Goal: Find specific page/section: Find specific page/section

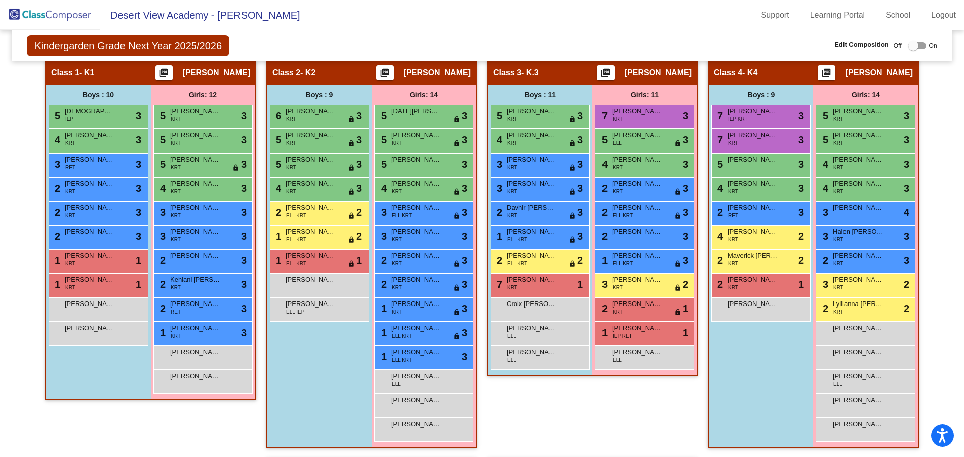
scroll to position [201, 0]
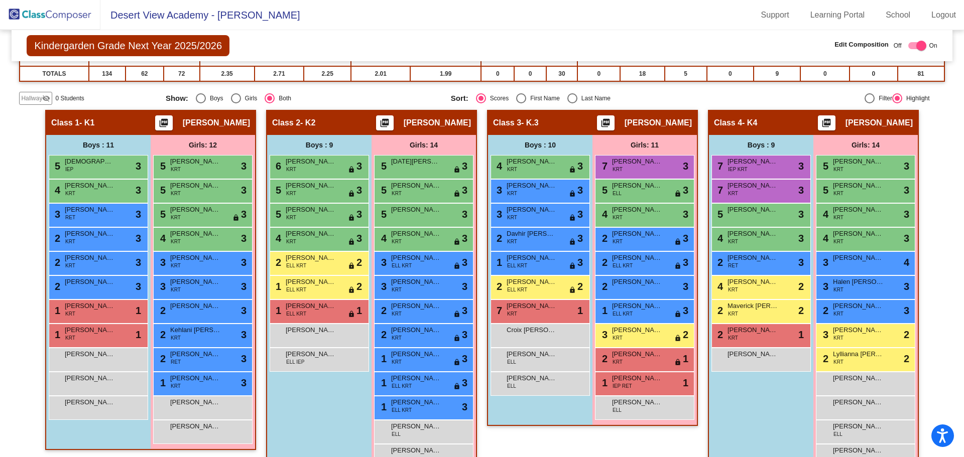
scroll to position [351, 0]
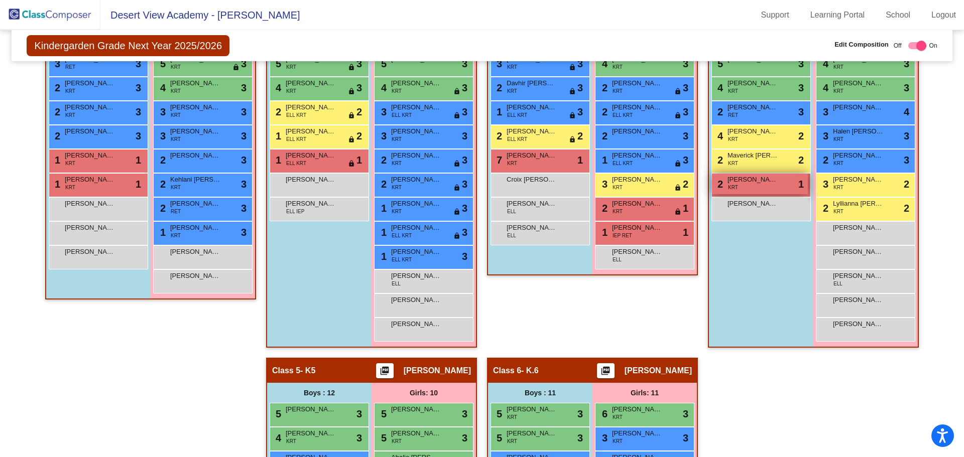
click at [778, 188] on div "2 Isaiah Aragon KRT lock do_not_disturb_alt 1" at bounding box center [760, 184] width 96 height 21
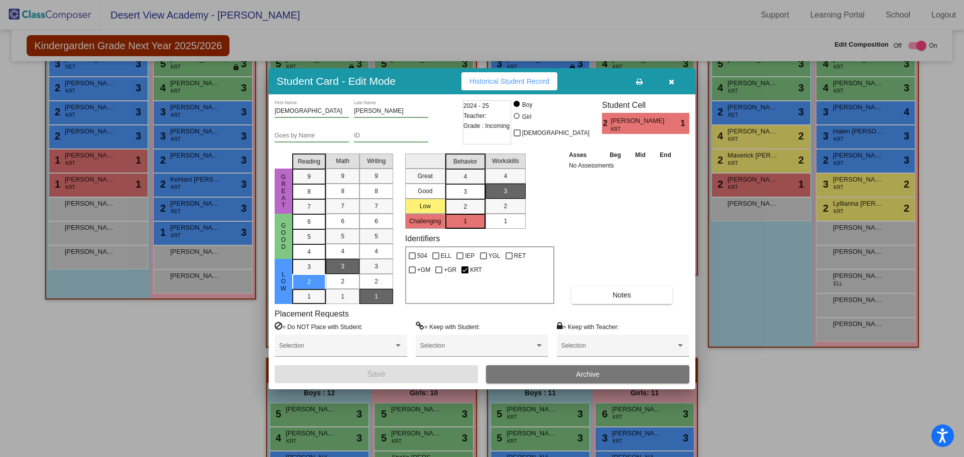
click at [671, 85] on icon "button" at bounding box center [672, 81] width 6 height 7
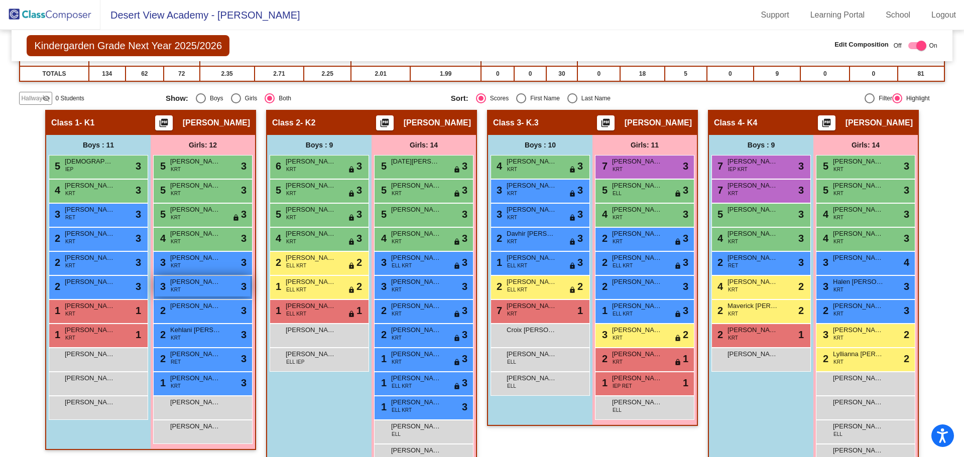
scroll to position [0, 0]
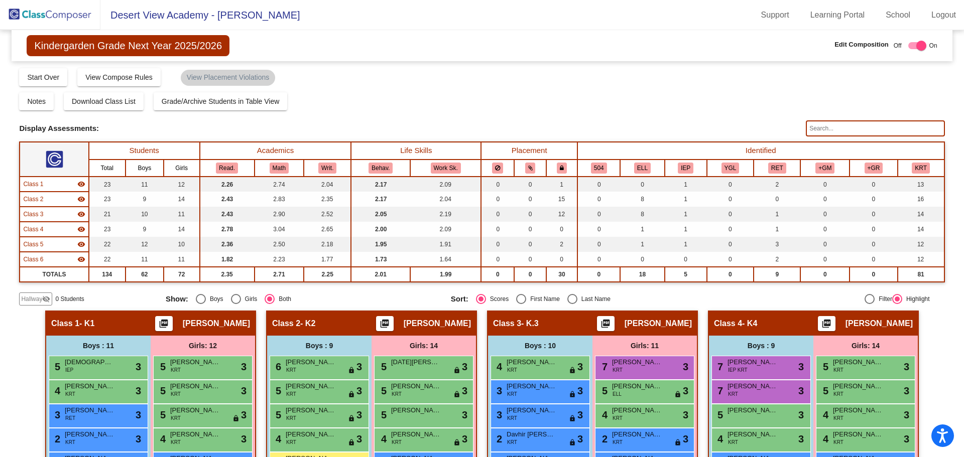
click at [61, 17] on img at bounding box center [50, 15] width 100 height 30
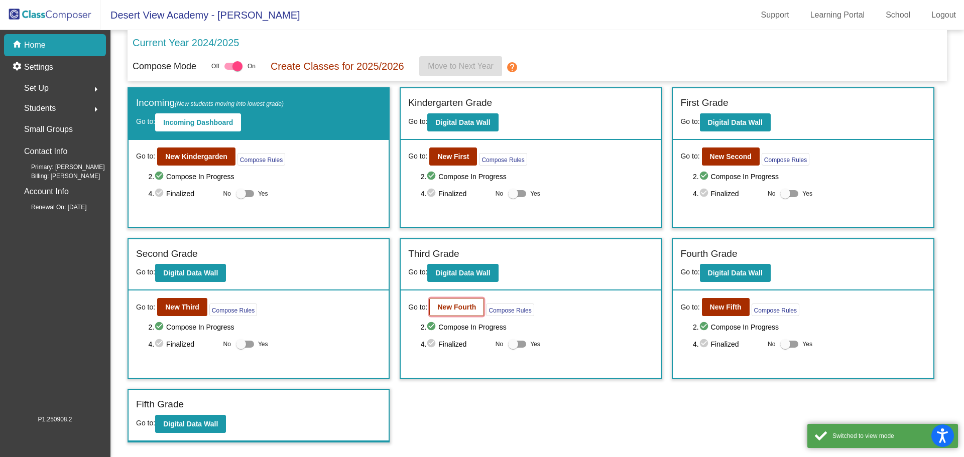
click at [451, 309] on b "New Fourth" at bounding box center [456, 307] width 39 height 8
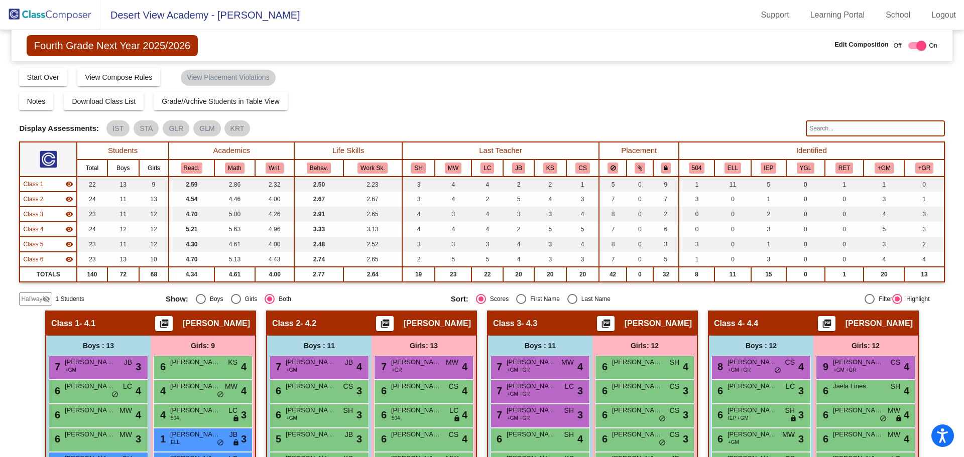
click at [45, 14] on img at bounding box center [50, 15] width 100 height 30
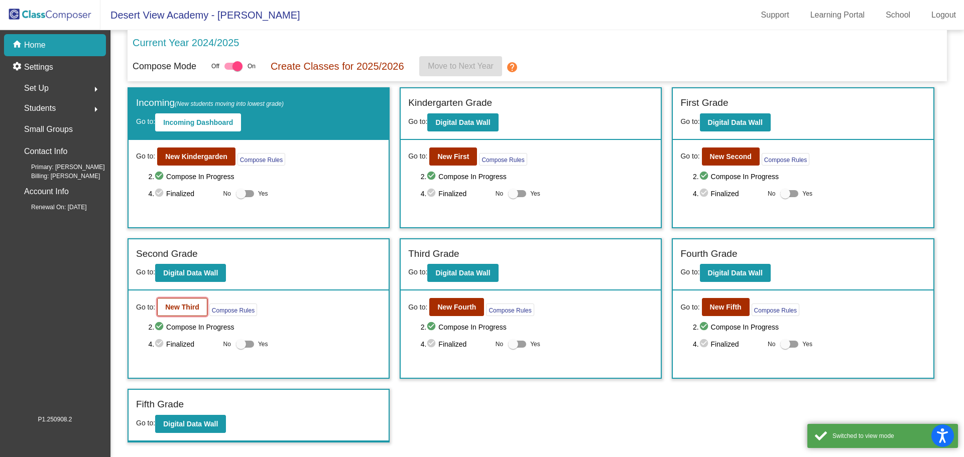
click at [185, 305] on b "New Third" at bounding box center [182, 307] width 34 height 8
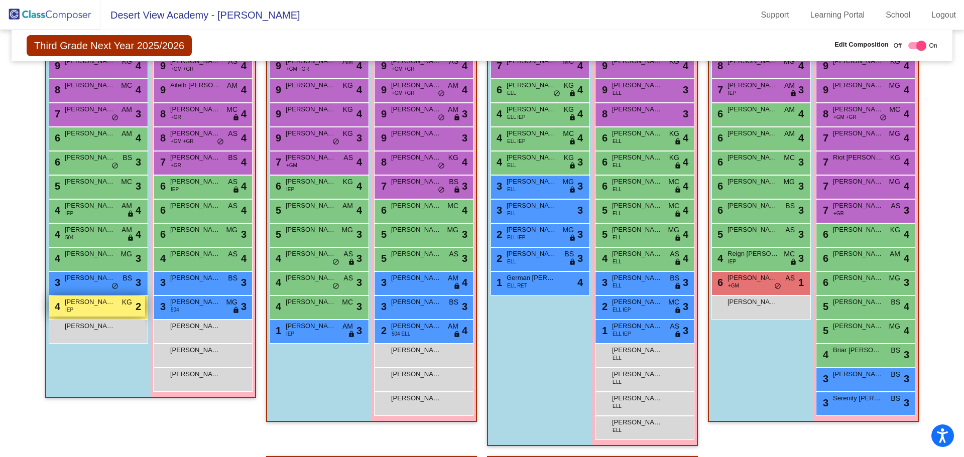
scroll to position [251, 0]
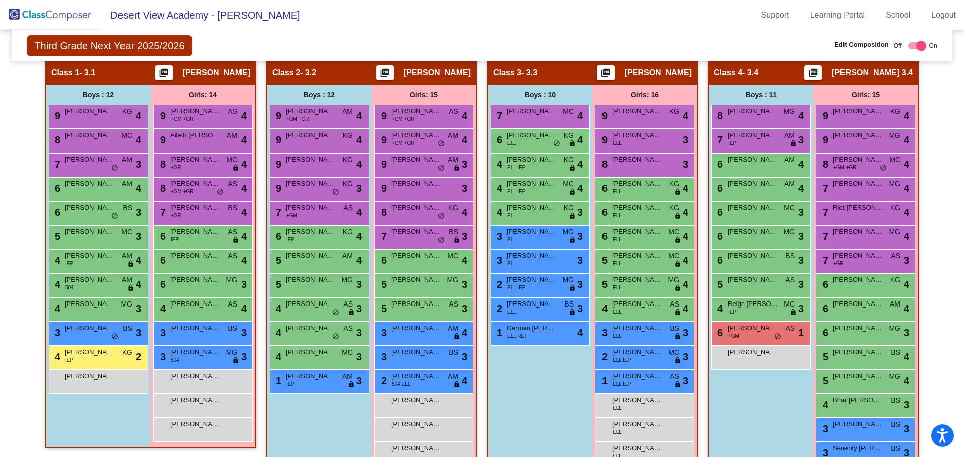
click at [69, 13] on img at bounding box center [50, 15] width 100 height 30
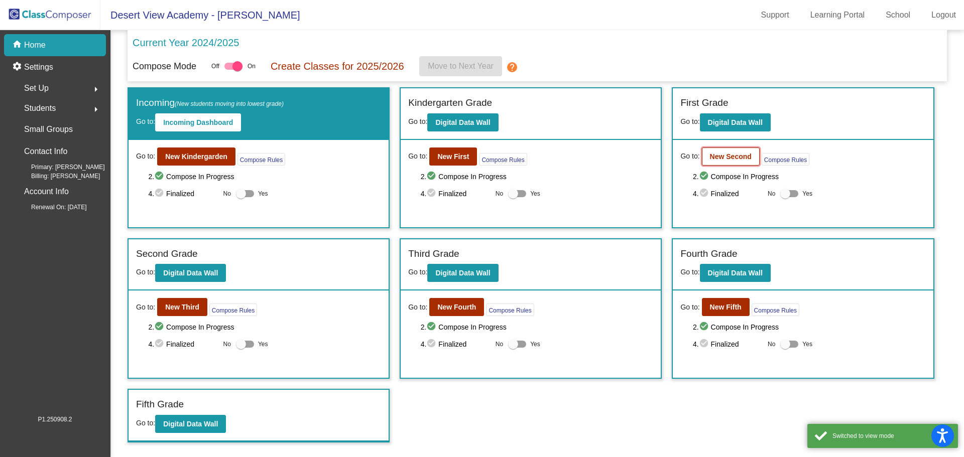
click at [719, 161] on button "New Second" at bounding box center [731, 157] width 58 height 18
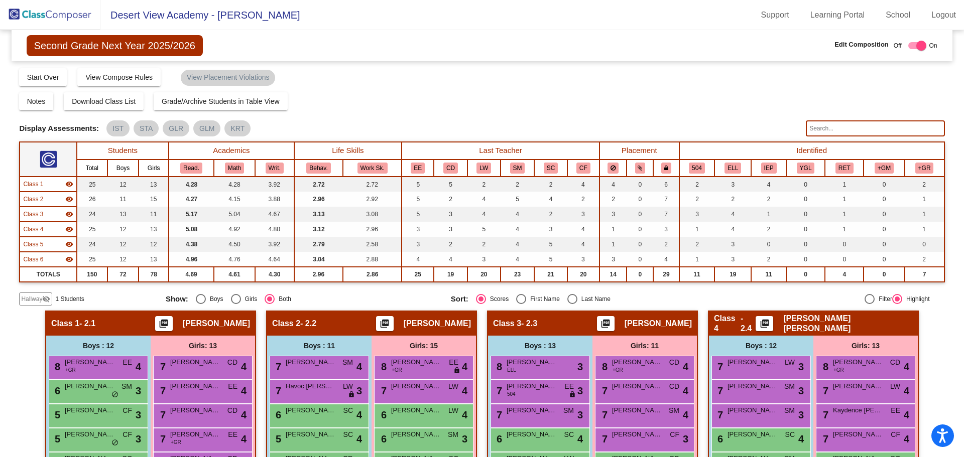
click at [52, 16] on img at bounding box center [50, 15] width 100 height 30
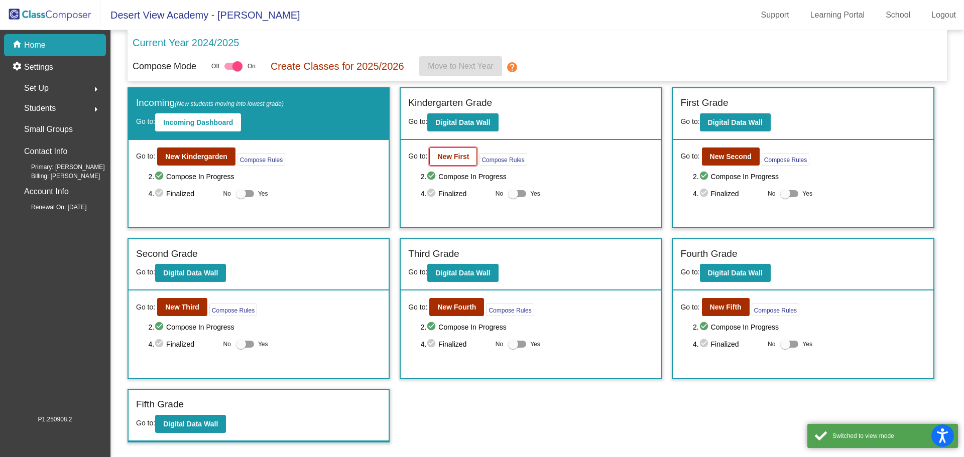
click at [458, 161] on button "New First" at bounding box center [453, 157] width 48 height 18
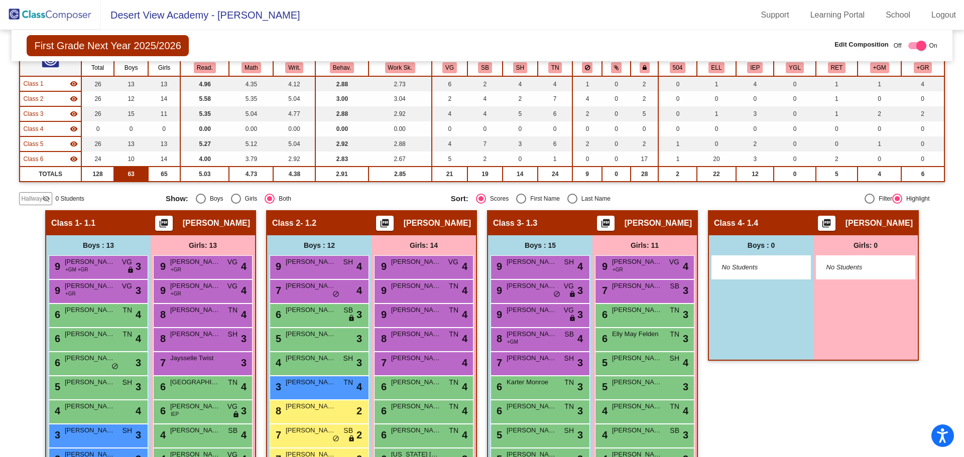
scroll to position [50, 0]
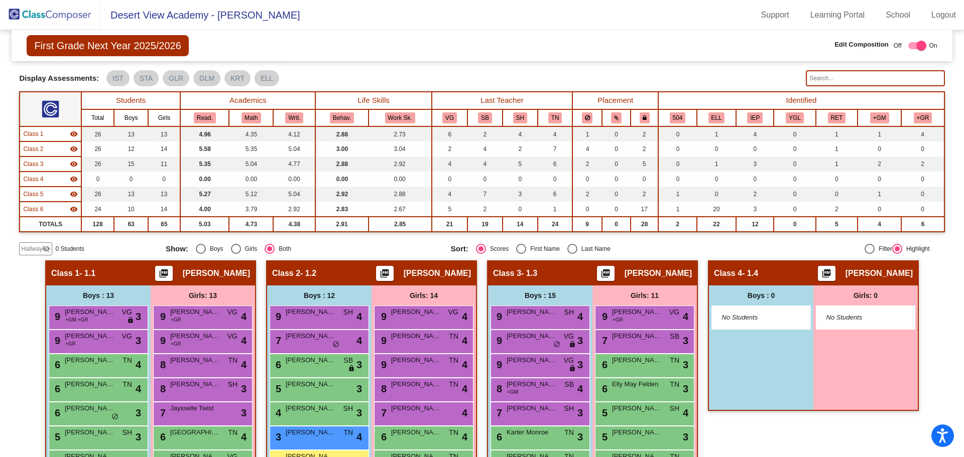
click at [31, 18] on img at bounding box center [50, 15] width 100 height 30
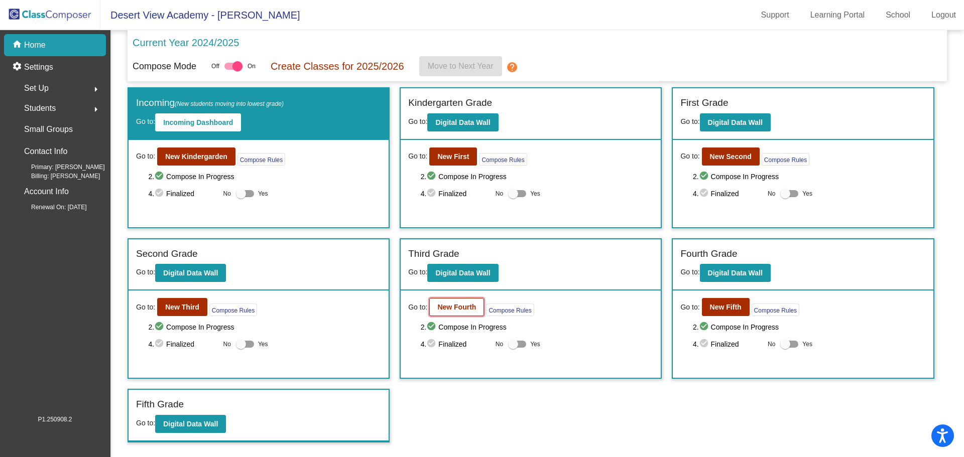
click at [458, 309] on b "New Fourth" at bounding box center [456, 307] width 39 height 8
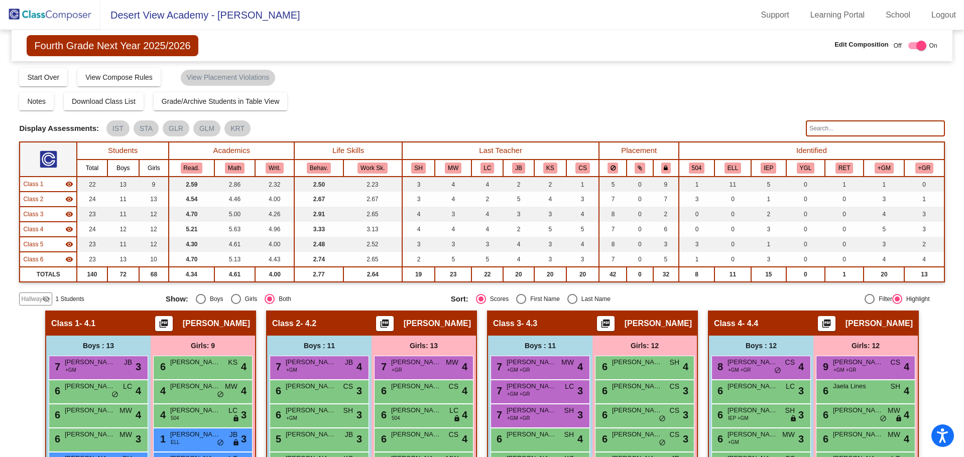
click at [51, 23] on img at bounding box center [50, 15] width 100 height 30
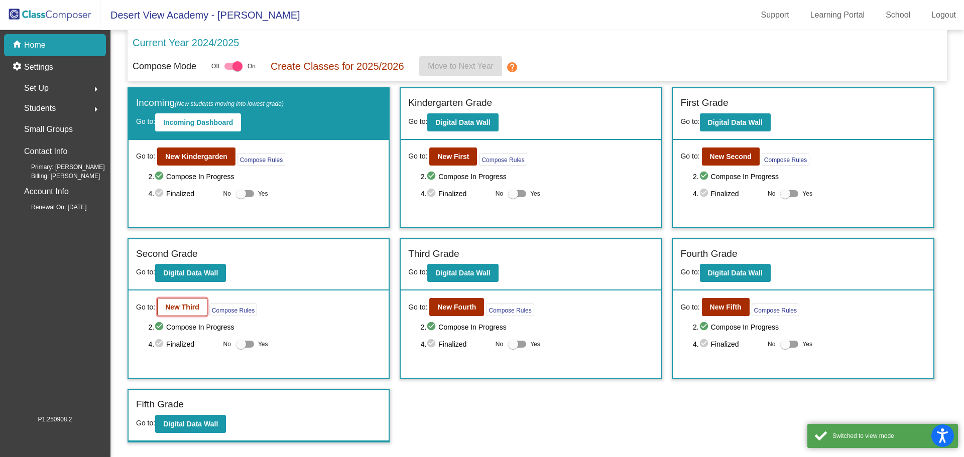
click at [179, 306] on b "New Third" at bounding box center [182, 307] width 34 height 8
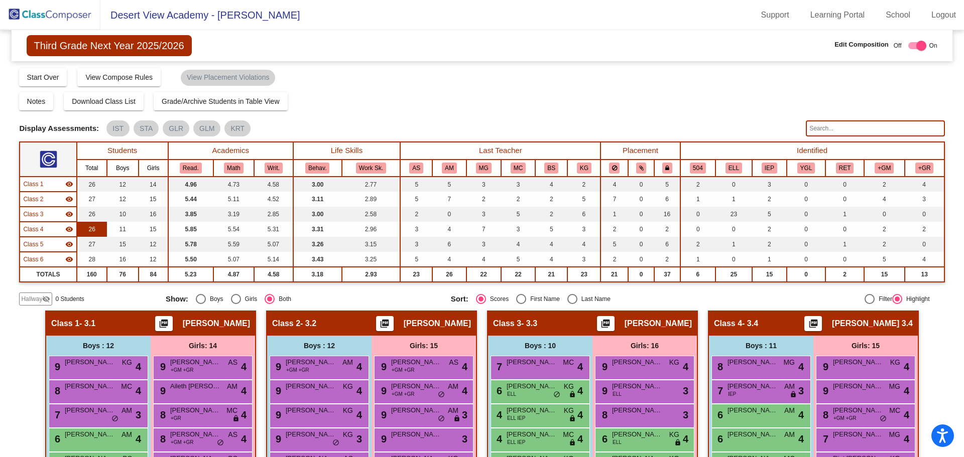
click at [91, 228] on td "26" at bounding box center [92, 229] width 30 height 15
